Goal: Find specific page/section: Find specific page/section

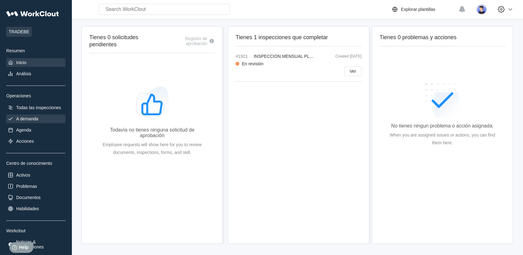
click at [54, 115] on div "A demanda" at bounding box center [35, 119] width 59 height 9
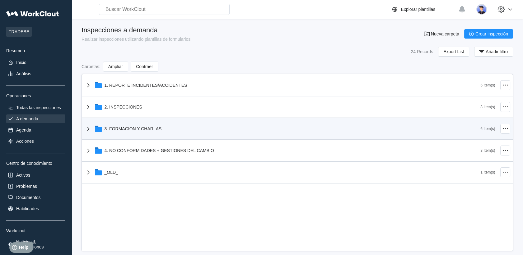
click at [142, 128] on div "3. FORMACION Y CHARLAS" at bounding box center [133, 128] width 57 height 5
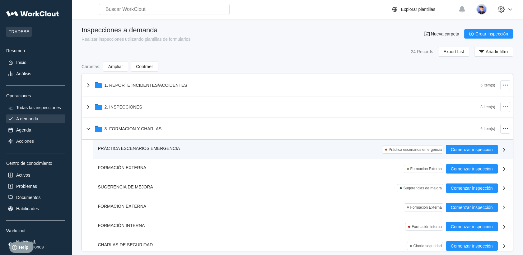
scroll to position [35, 0]
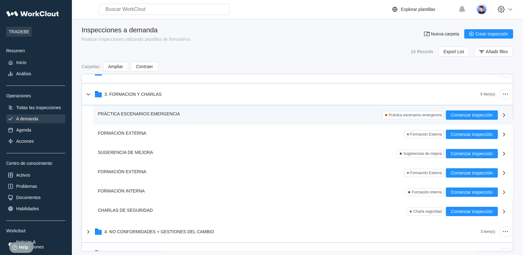
click at [291, 118] on div "PRÁCTICA ESCENARIOS EMERGENCIA Práctica escenarios emergencia" at bounding box center [272, 114] width 348 height 9
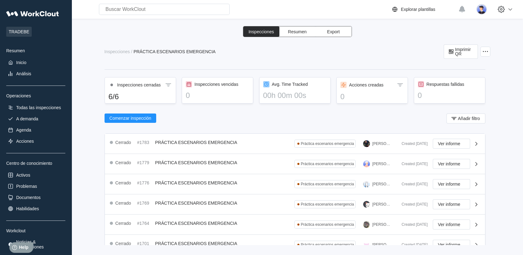
scroll to position [56, 0]
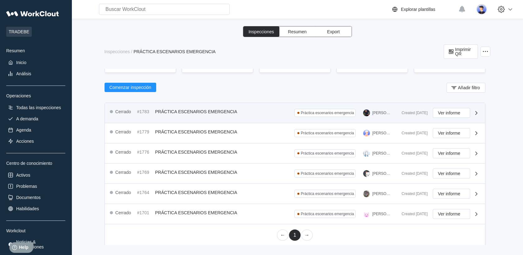
click at [244, 108] on div "Cerrado #1783 PRÁCTICA ESCENARIOS EMERGENCIA Práctica escenarios emergencia [PE…" at bounding box center [253, 113] width 287 height 10
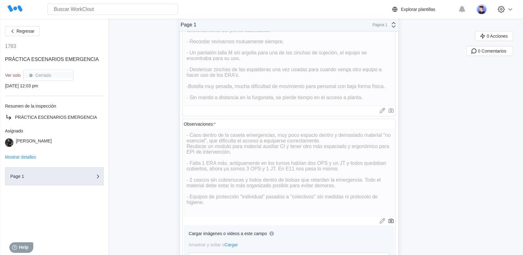
scroll to position [359, 0]
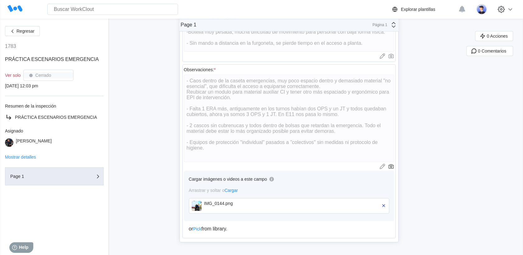
click at [204, 203] on div "IMG_0144.png" at bounding box center [289, 206] width 200 height 16
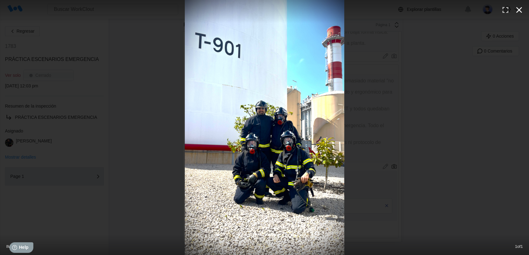
click at [519, 9] on icon "button" at bounding box center [519, 10] width 6 height 6
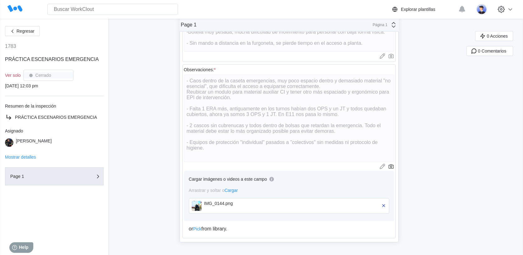
drag, startPoint x: 477, startPoint y: 84, endPoint x: 447, endPoint y: 136, distance: 59.4
drag, startPoint x: 447, startPoint y: 136, endPoint x: 179, endPoint y: 120, distance: 268.8
click at [20, 29] on span "Regresar" at bounding box center [25, 31] width 18 height 4
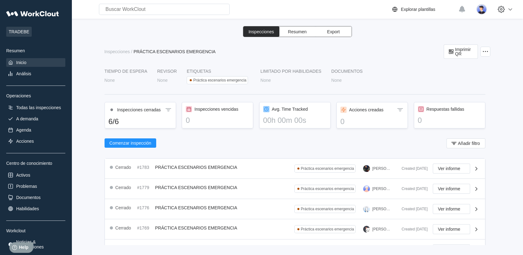
click at [18, 59] on div "Inicio" at bounding box center [35, 62] width 59 height 9
